Goal: Transaction & Acquisition: Purchase product/service

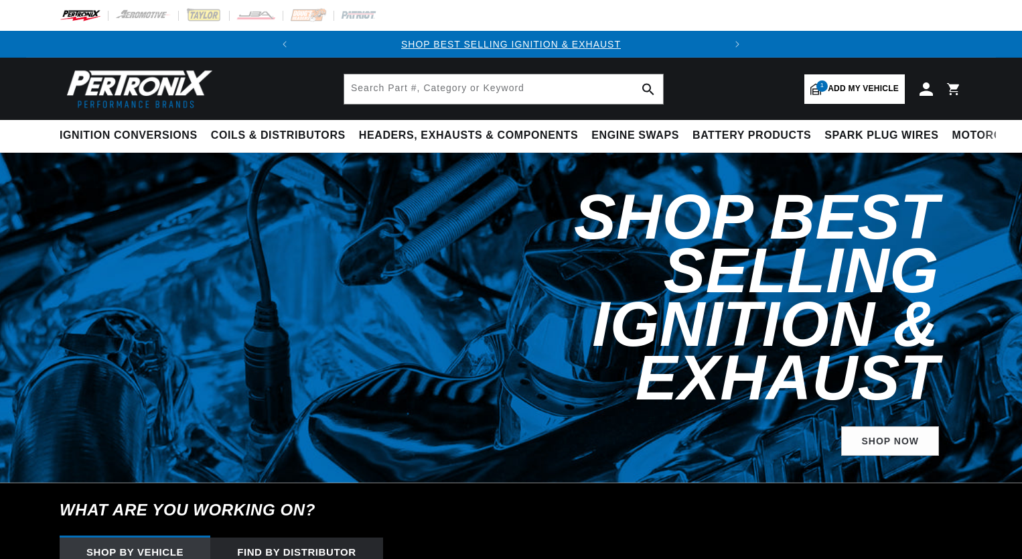
select select "1986"
select select "Chevrolet"
select select "K10"
select select "7.4L"
drag, startPoint x: 0, startPoint y: 0, endPoint x: 409, endPoint y: 88, distance: 418.8
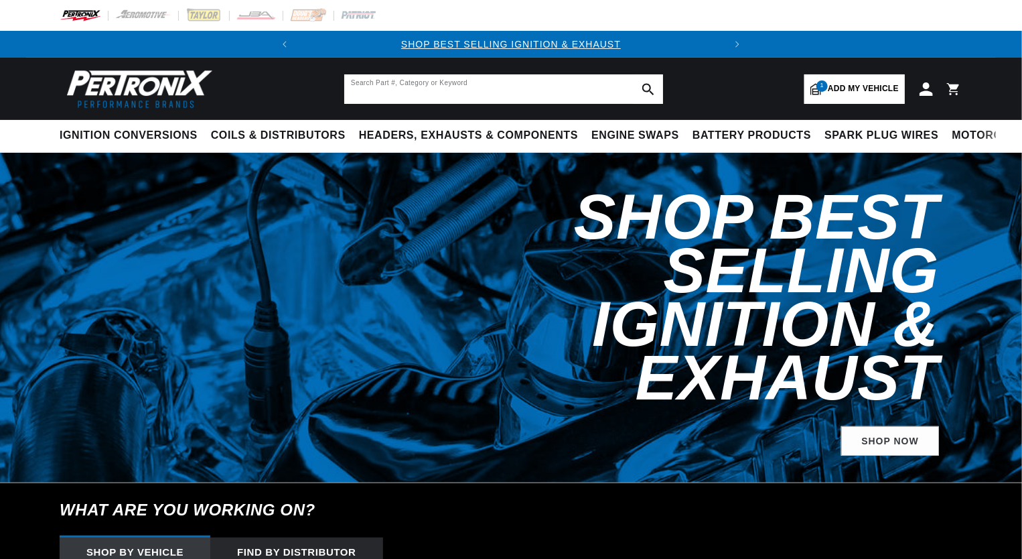
click at [409, 88] on input "text" at bounding box center [503, 88] width 319 height 29
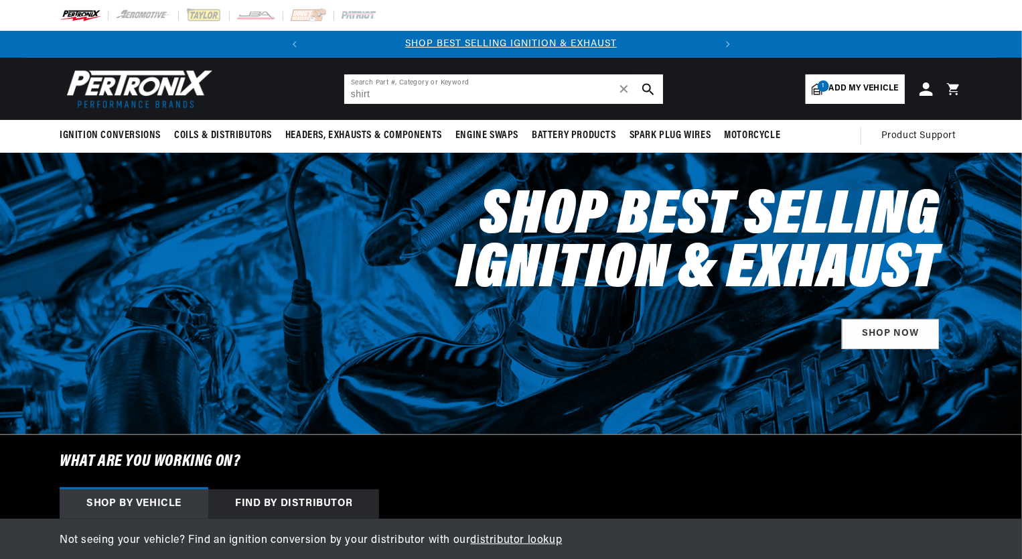
type input "shirt"
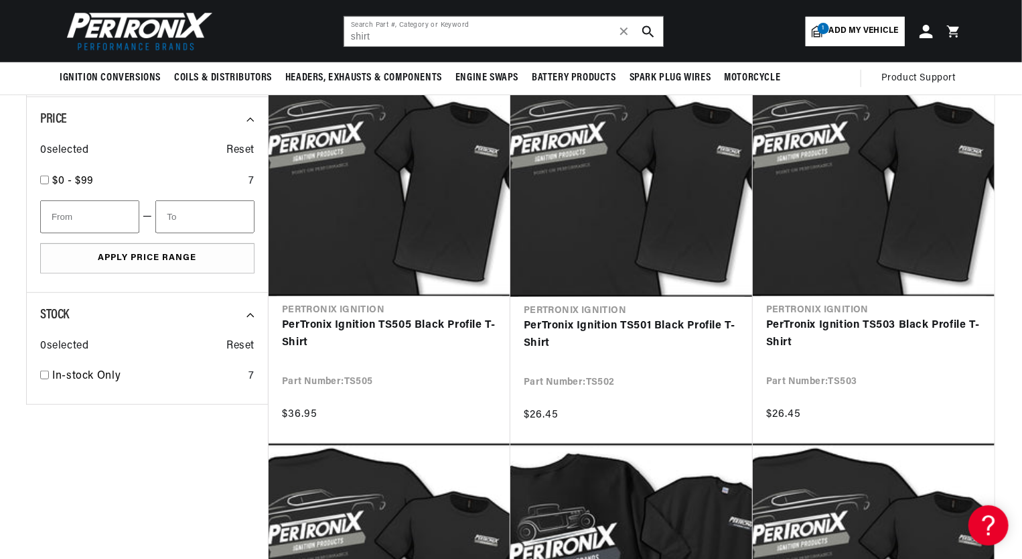
scroll to position [0, 406]
